Goal: Transaction & Acquisition: Book appointment/travel/reservation

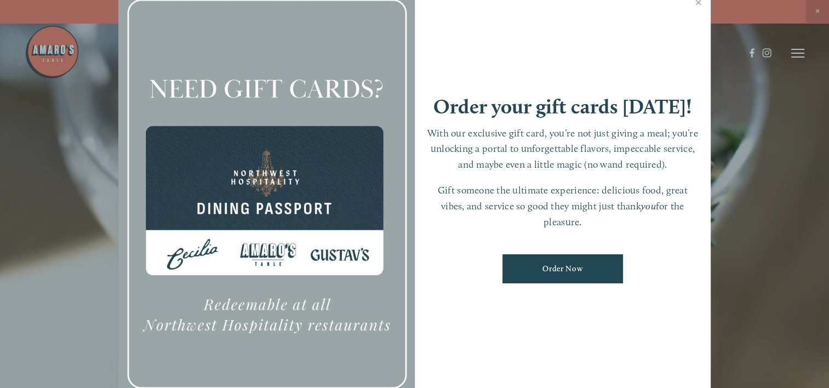
click at [794, 56] on div at bounding box center [414, 194] width 829 height 388
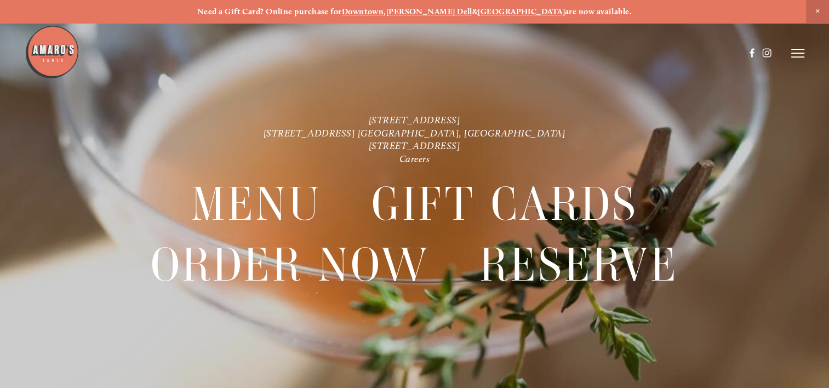
click at [794, 56] on icon at bounding box center [797, 53] width 13 height 10
click at [729, 49] on span "Reserve" at bounding box center [728, 52] width 25 height 9
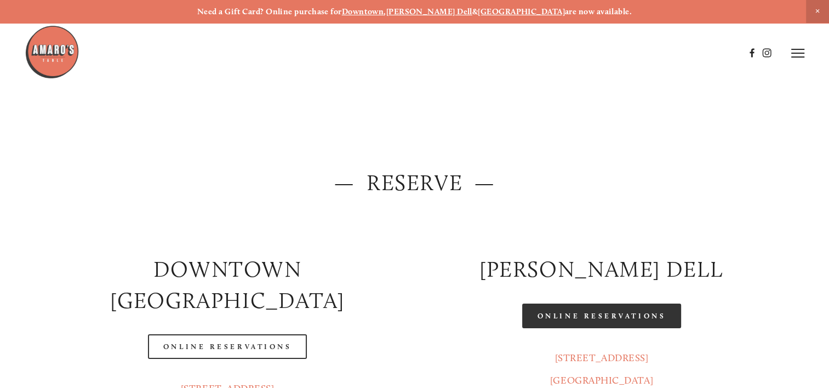
click at [558, 309] on link "Online Reservations" at bounding box center [601, 315] width 159 height 25
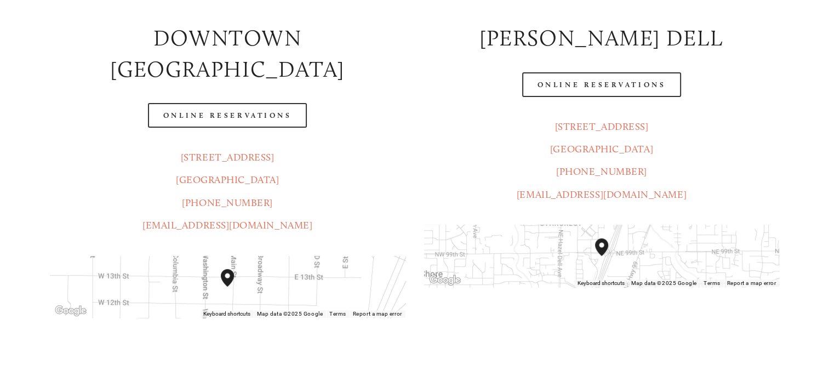
scroll to position [246, 0]
